Goal: Transaction & Acquisition: Purchase product/service

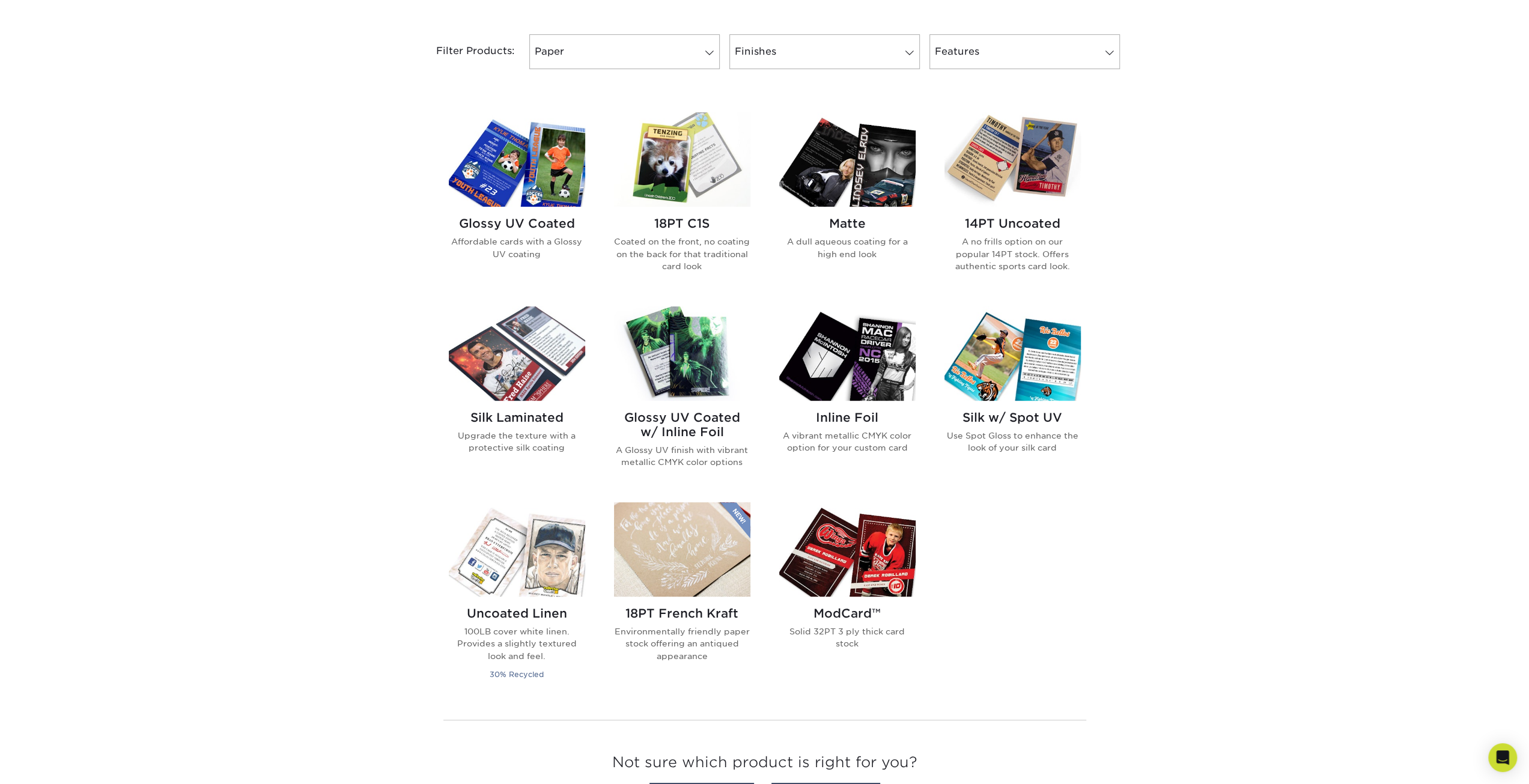
scroll to position [500, 0]
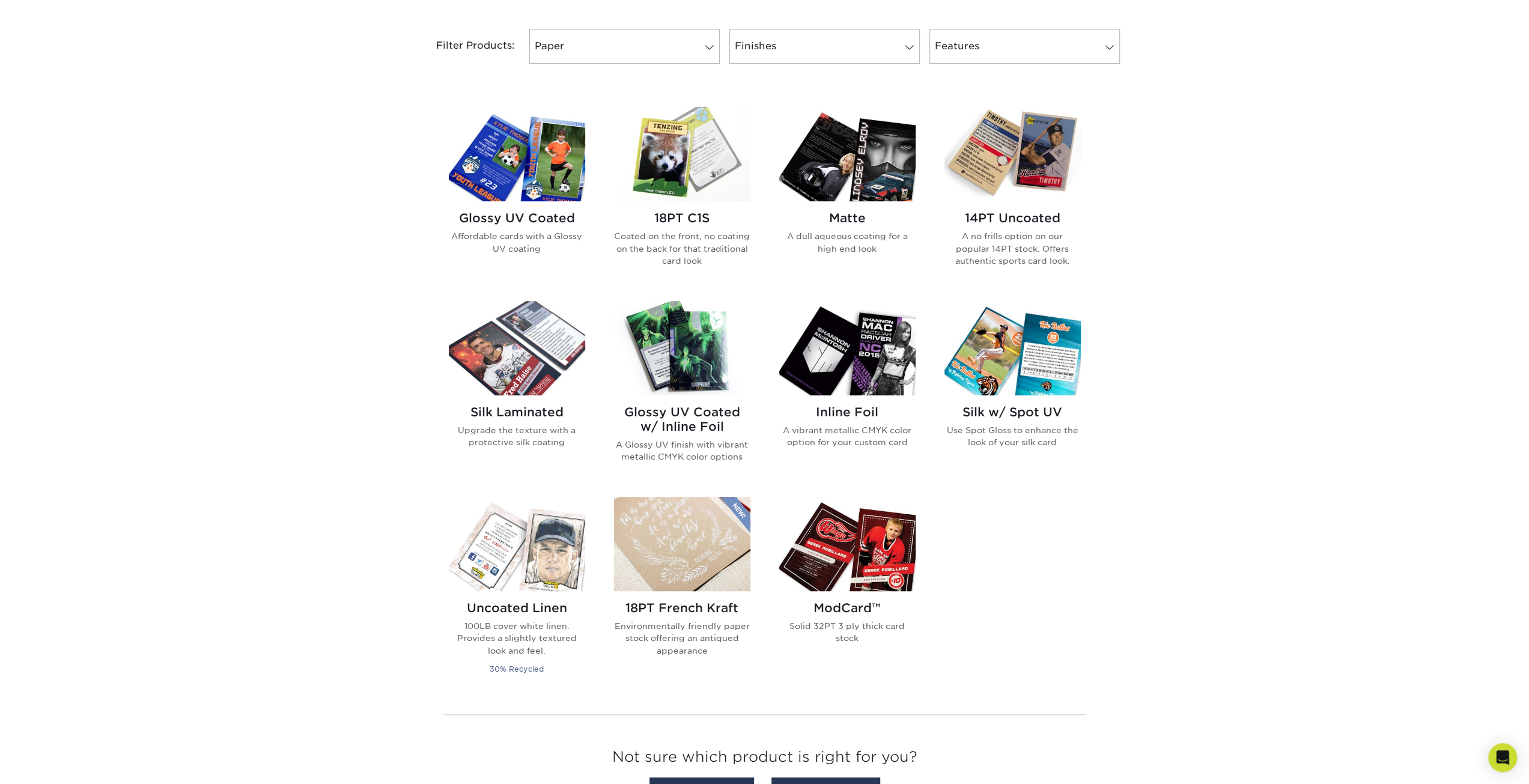
click at [679, 336] on img at bounding box center [682, 348] width 137 height 94
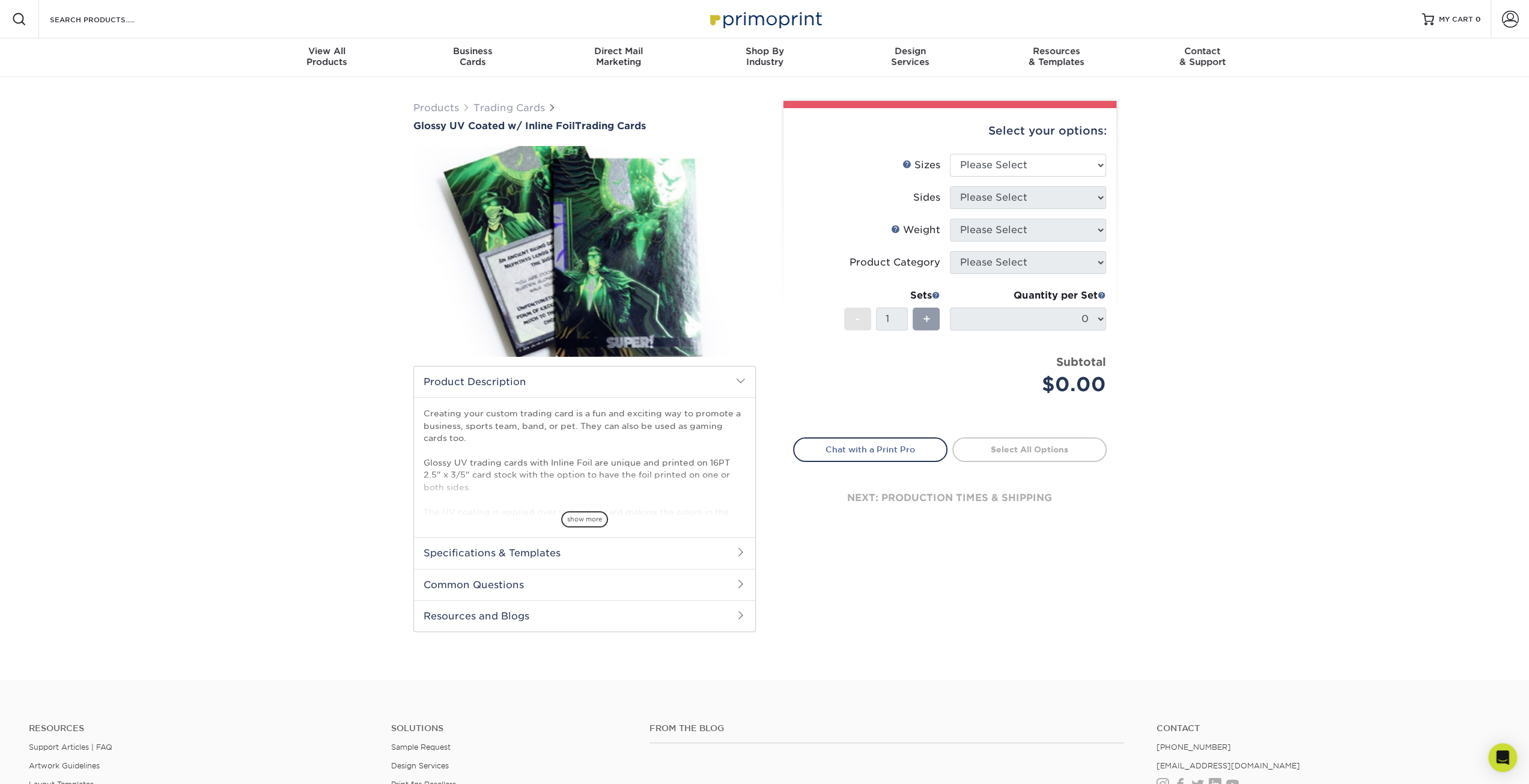
click at [1108, 157] on div "Select your options: Sizes Help Sizes Please Select 2.5" x 3.5" Sides Please Se…" at bounding box center [950, 325] width 333 height 435
click at [1087, 161] on select "Please Select 2.5" x 3.5"" at bounding box center [1028, 165] width 156 height 23
select select "2.50x3.50"
click at [950, 154] on select "Please Select 2.5" x 3.5"" at bounding box center [1028, 165] width 156 height 23
click at [1049, 191] on select "Please Select Print Both Sides - Foil Back Only Print Both Sides - Foil Both Si…" at bounding box center [1028, 197] width 156 height 23
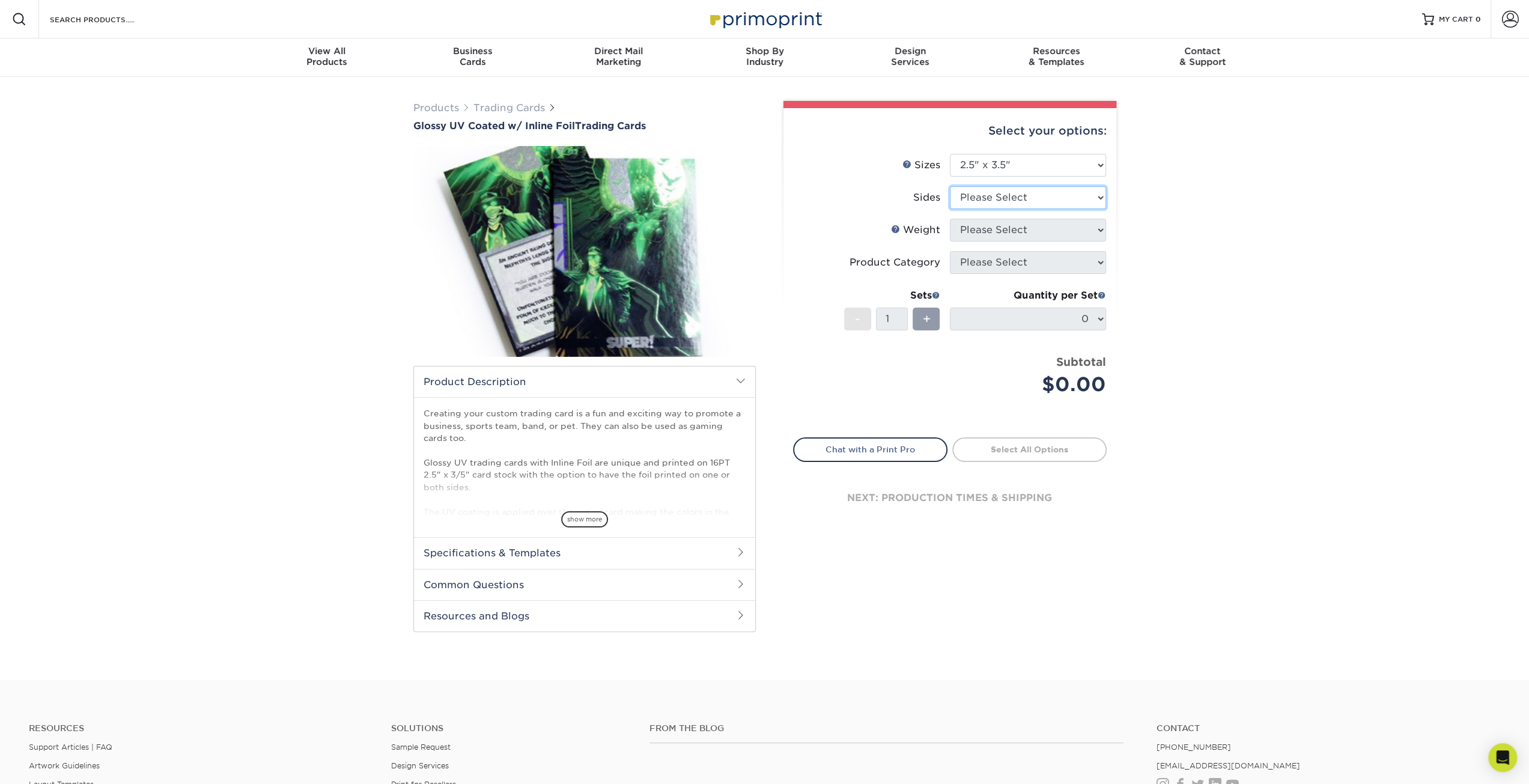
select select "a75ac2f1-9911-48d6-841d-245b5ac08f27"
click at [950, 186] on select "Please Select Print Both Sides - Foil Back Only Print Both Sides - Foil Both Si…" at bounding box center [1028, 197] width 156 height 23
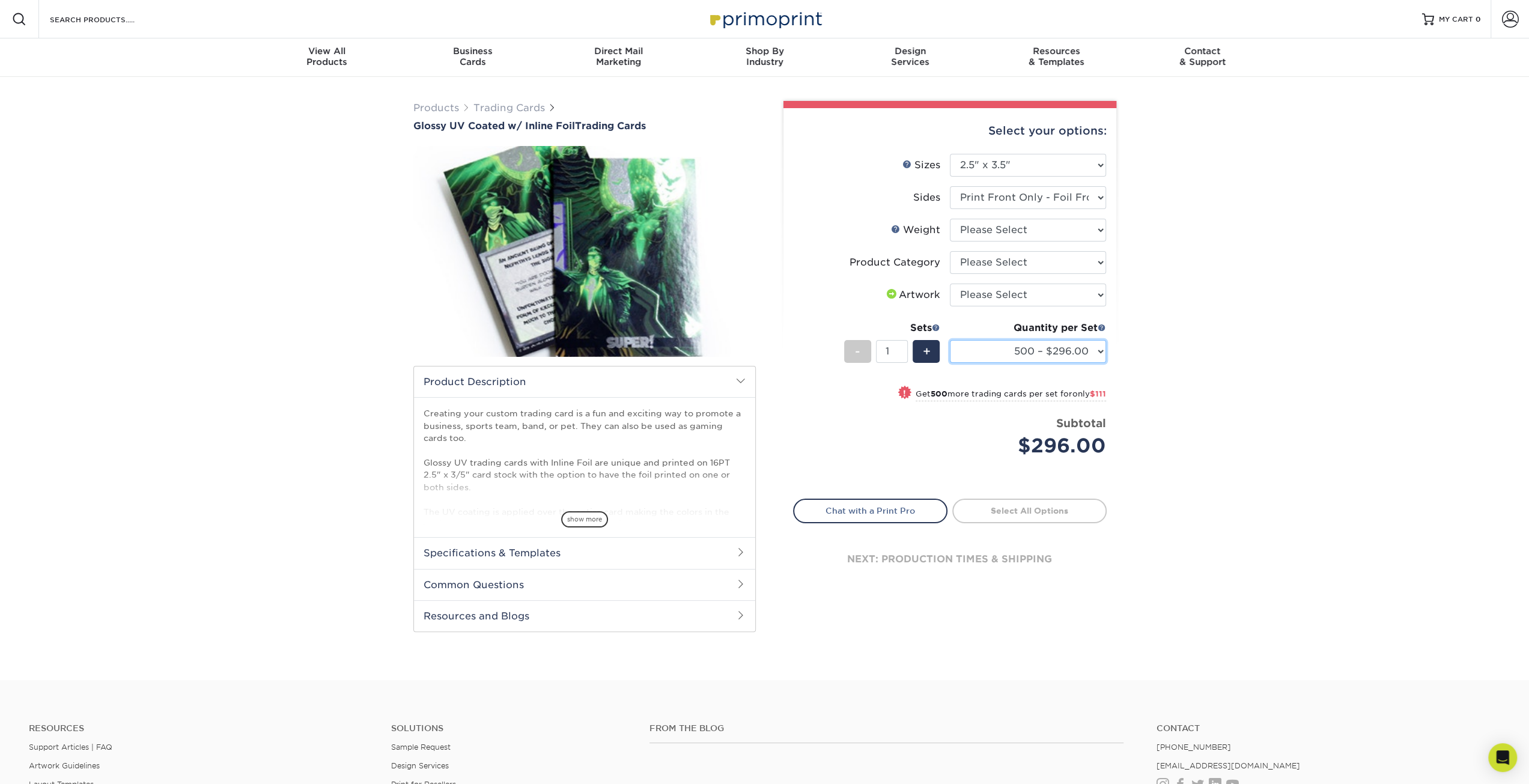
click at [1037, 353] on select "500 – $296.00 1000 – $407.00 2500 – $675.00 5000 – $974.00" at bounding box center [1028, 351] width 156 height 23
click at [1190, 345] on div "Products Trading Cards Glossy UV Coated w/ Inline Foil Trading Cards /" at bounding box center [764, 378] width 1529 height 603
click at [922, 353] on div "+" at bounding box center [926, 351] width 27 height 23
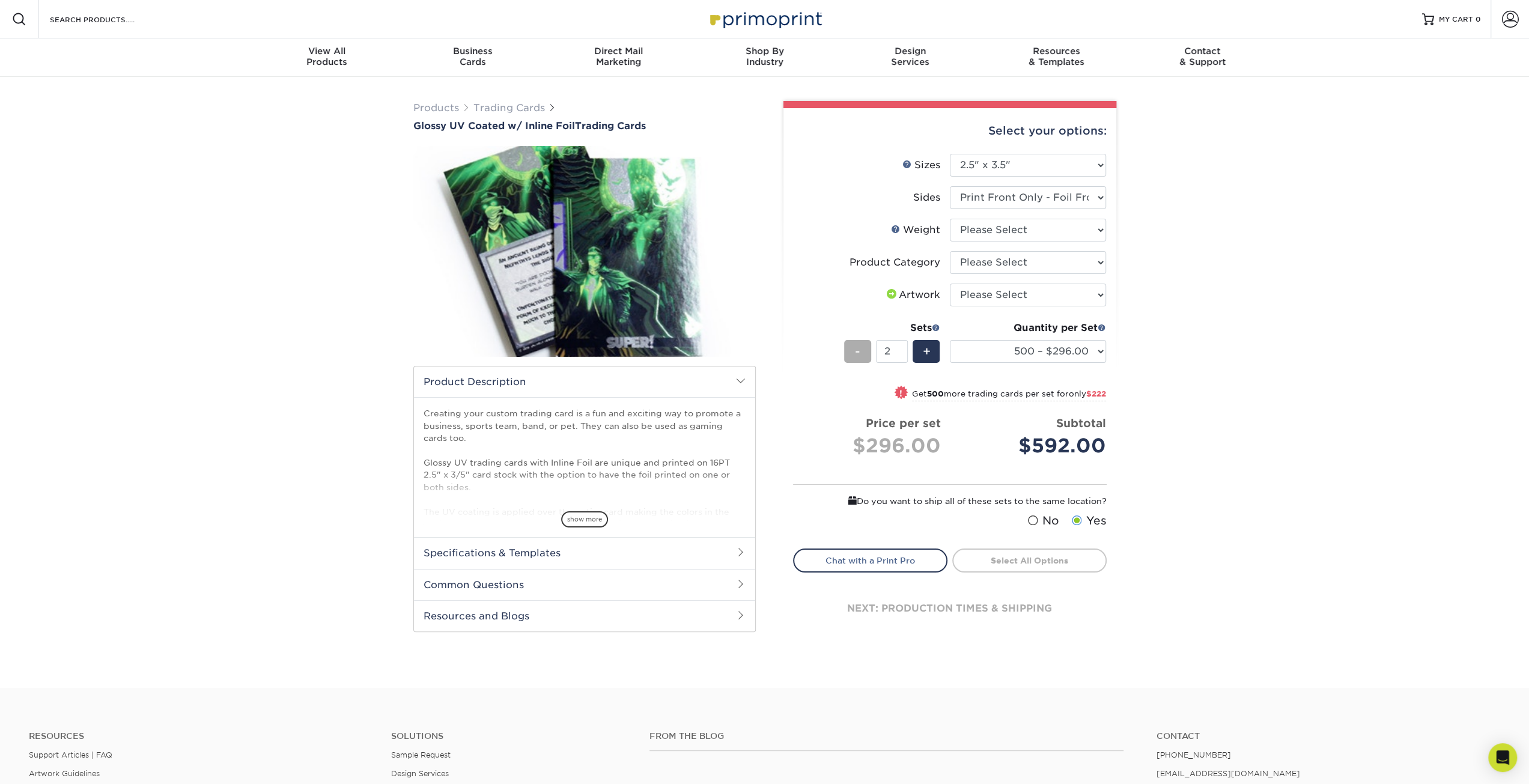
click at [852, 356] on div "-" at bounding box center [857, 351] width 27 height 23
type input "1"
